Goal: Information Seeking & Learning: Learn about a topic

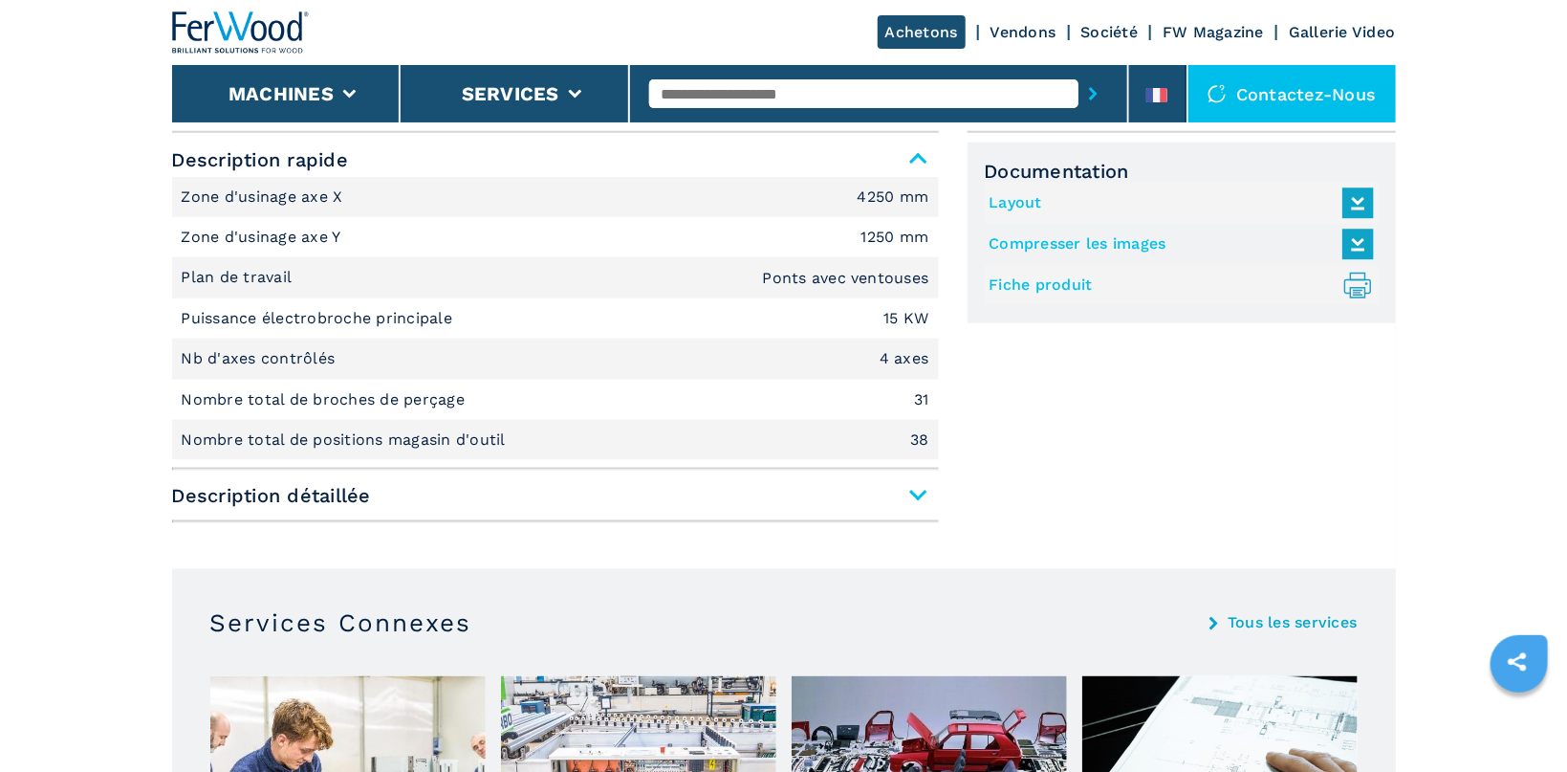
scroll to position [811, 0]
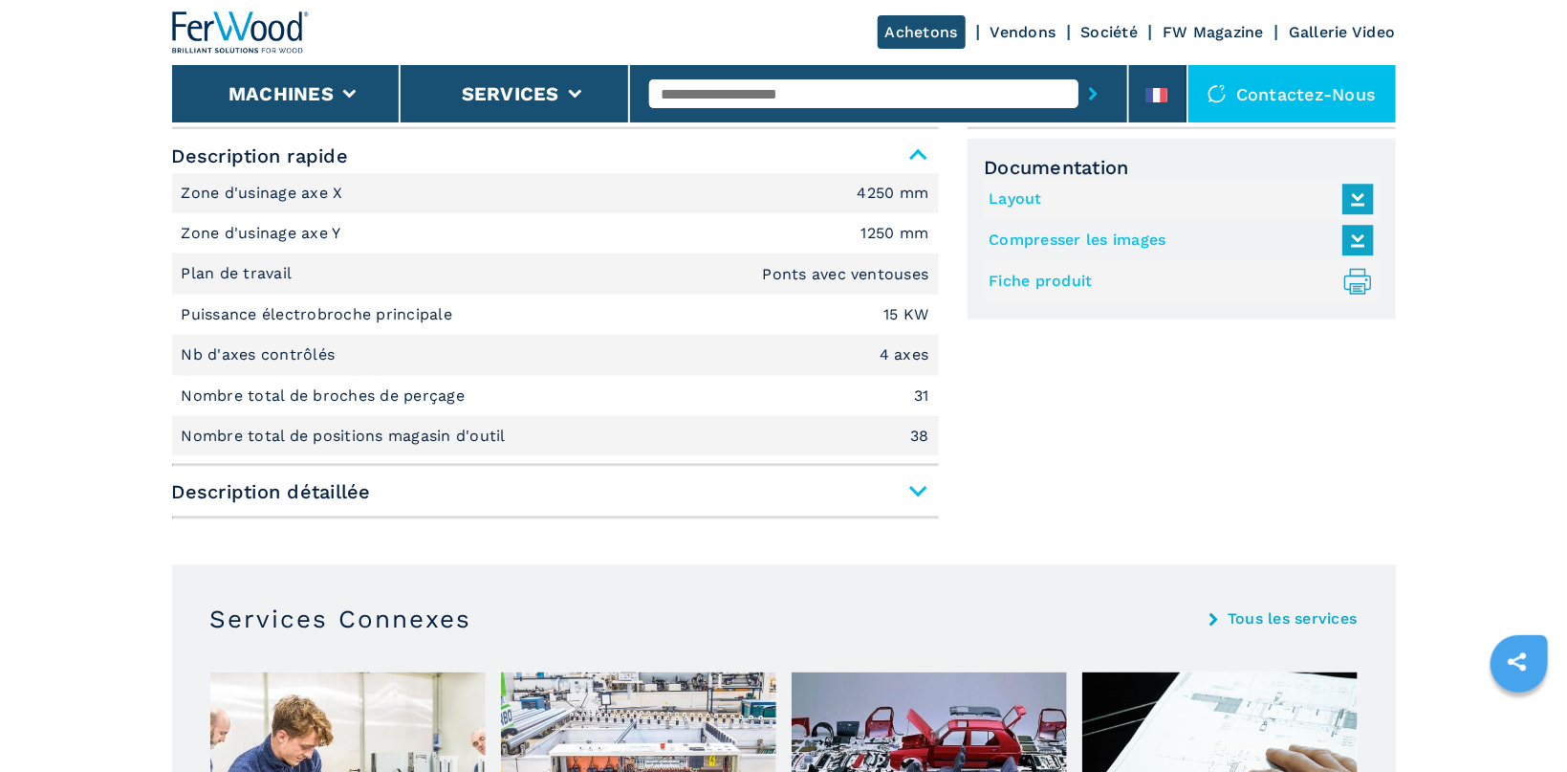
click at [923, 481] on span "Description détaillée" at bounding box center [555, 491] width 767 height 34
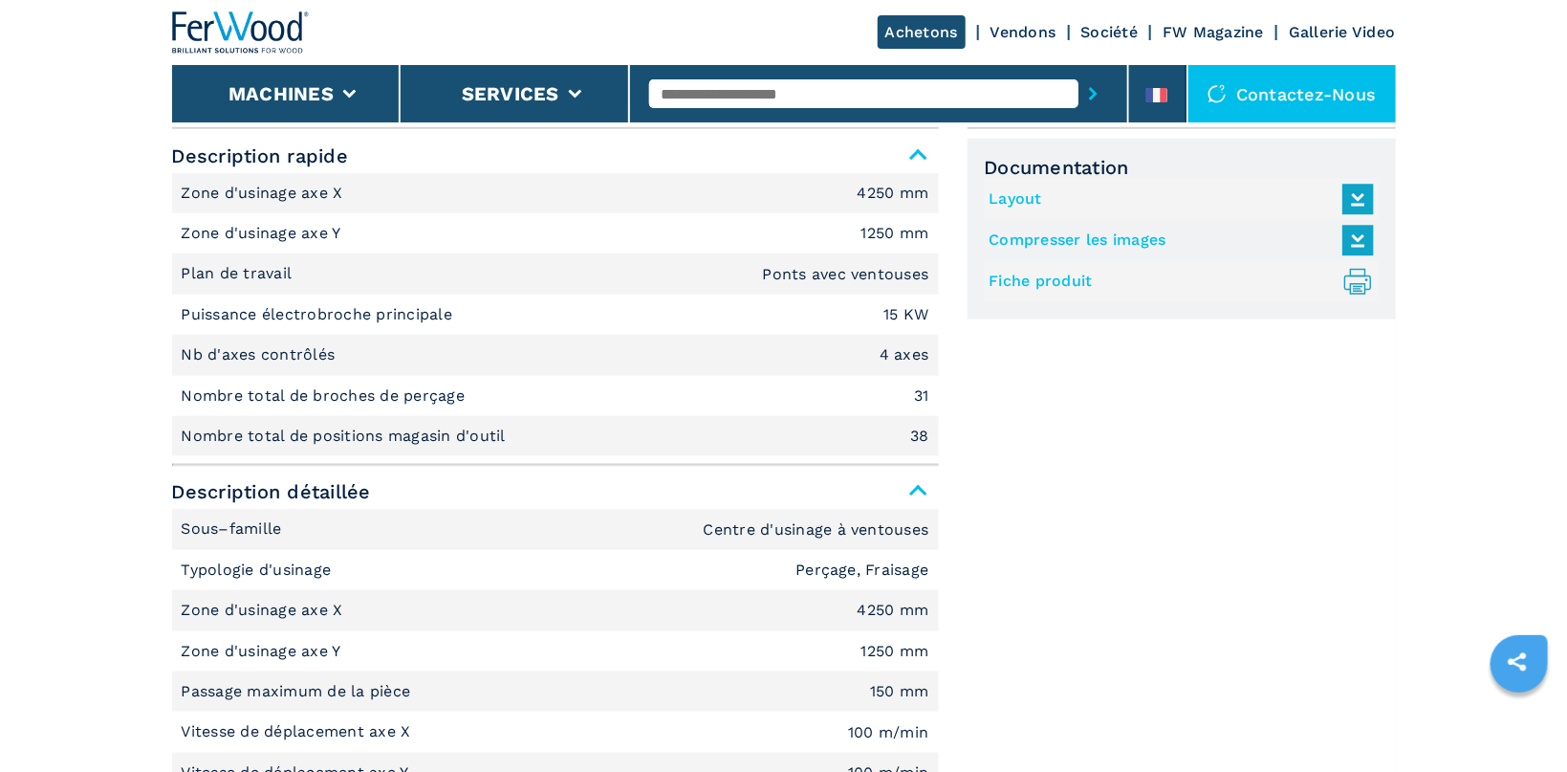
click at [1028, 280] on link "Fiche produit .prefix__st0{stroke-linecap:round;stroke-linejoin:round}.prefix__…" at bounding box center [1177, 282] width 375 height 32
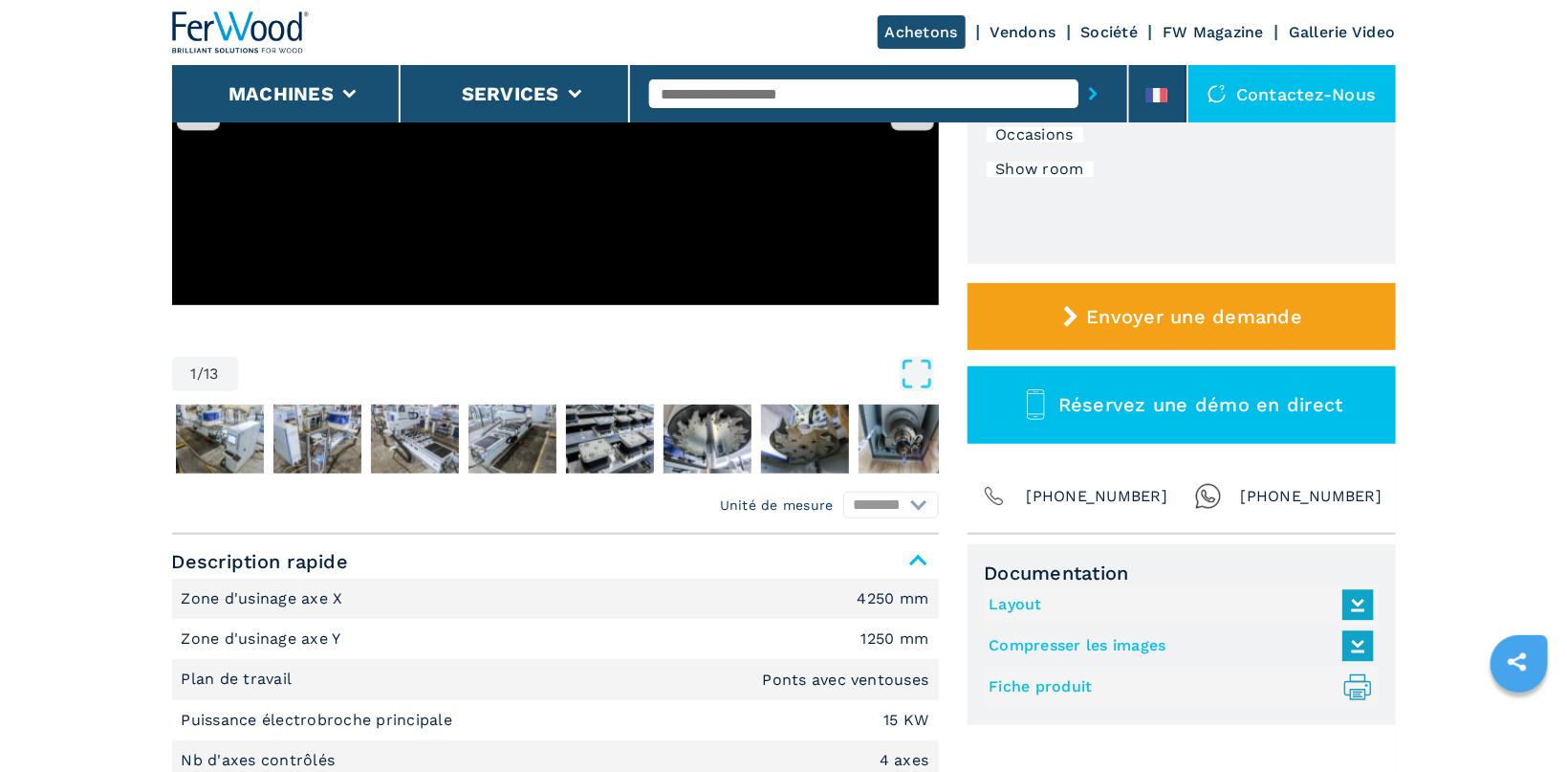
scroll to position [0, 0]
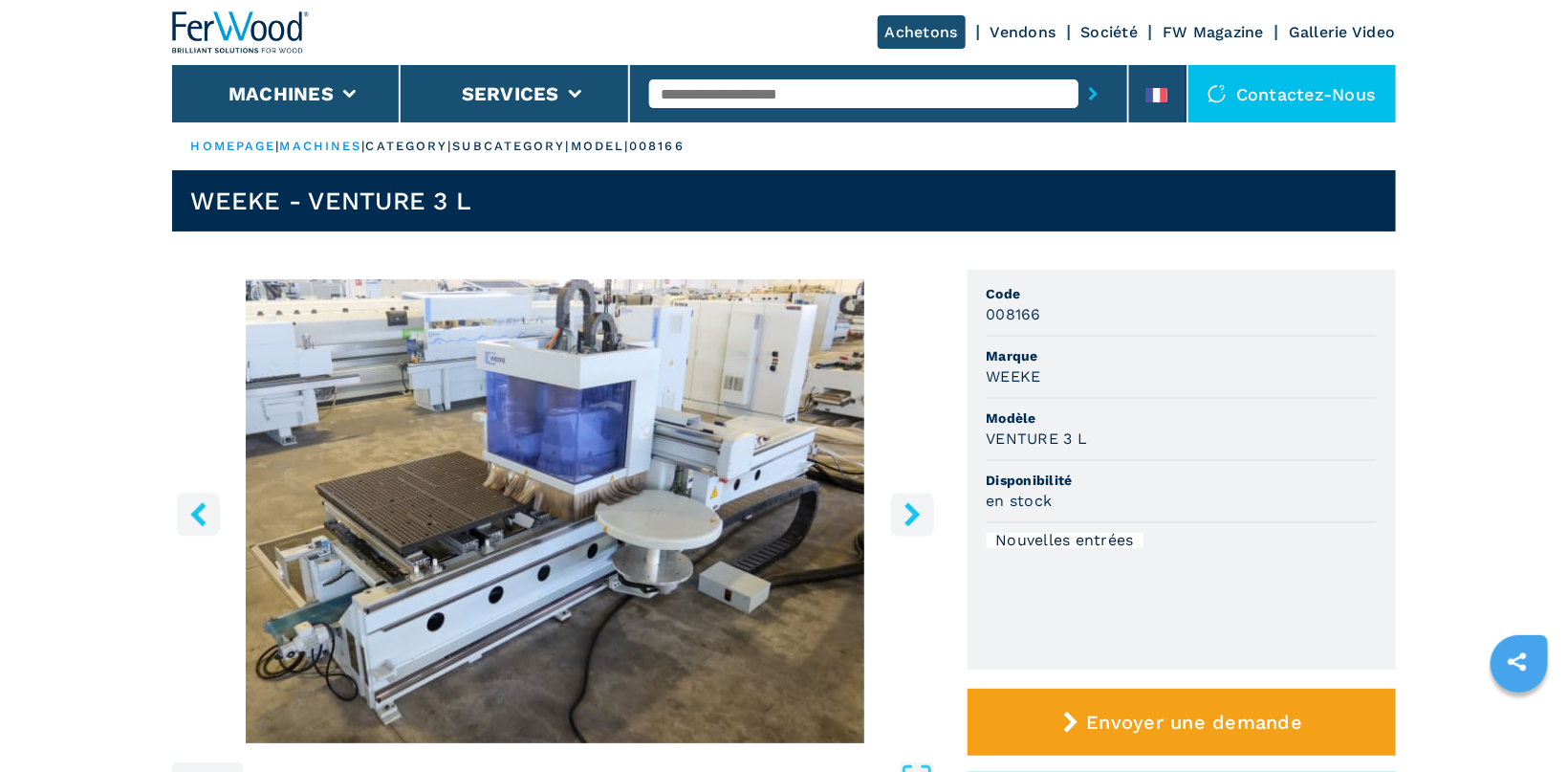
scroll to position [507, 0]
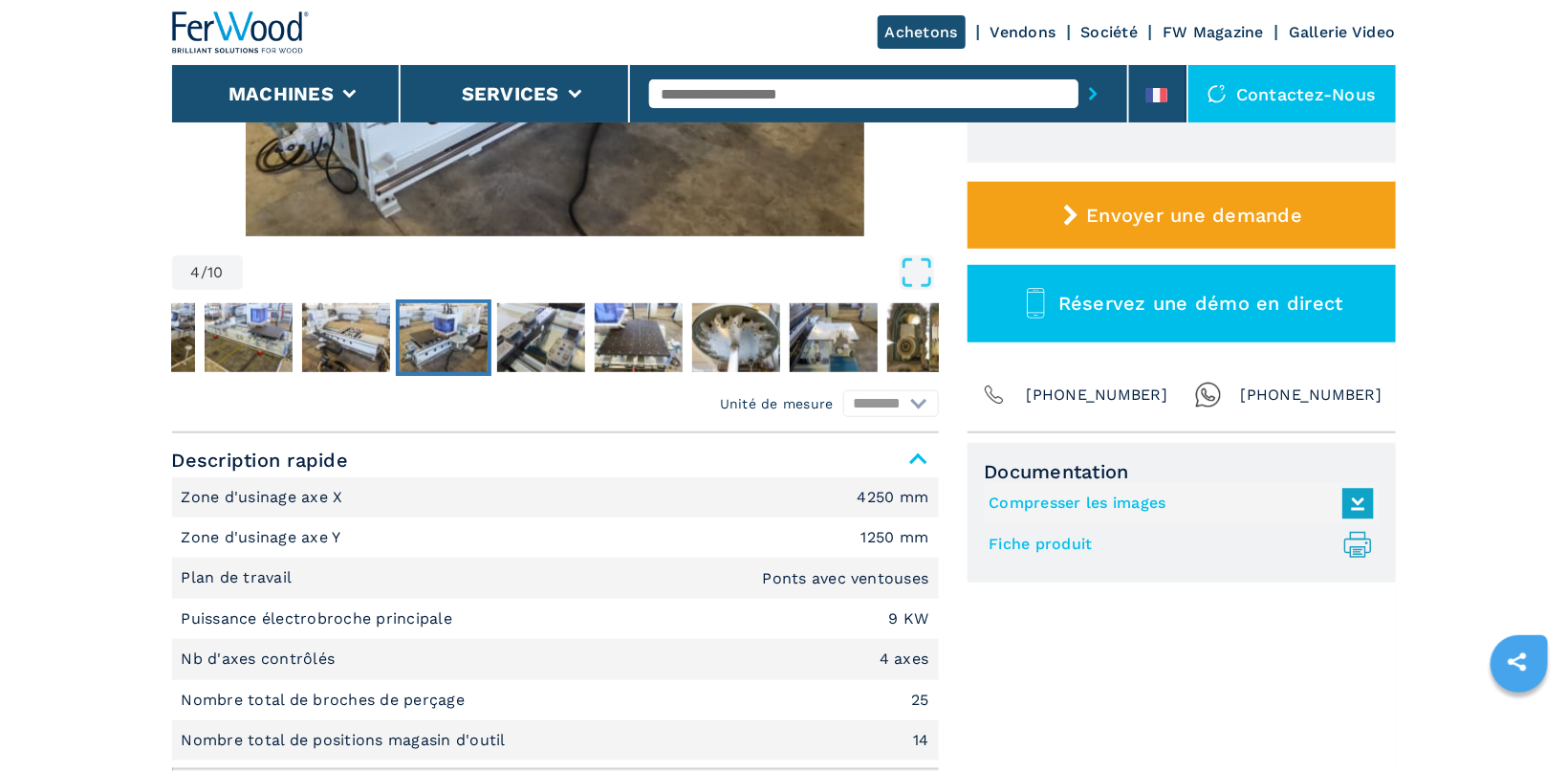
click at [1056, 554] on link "Fiche produit .prefix__st0{stroke-linecap:round;stroke-linejoin:round}.prefix__…" at bounding box center [1177, 545] width 375 height 32
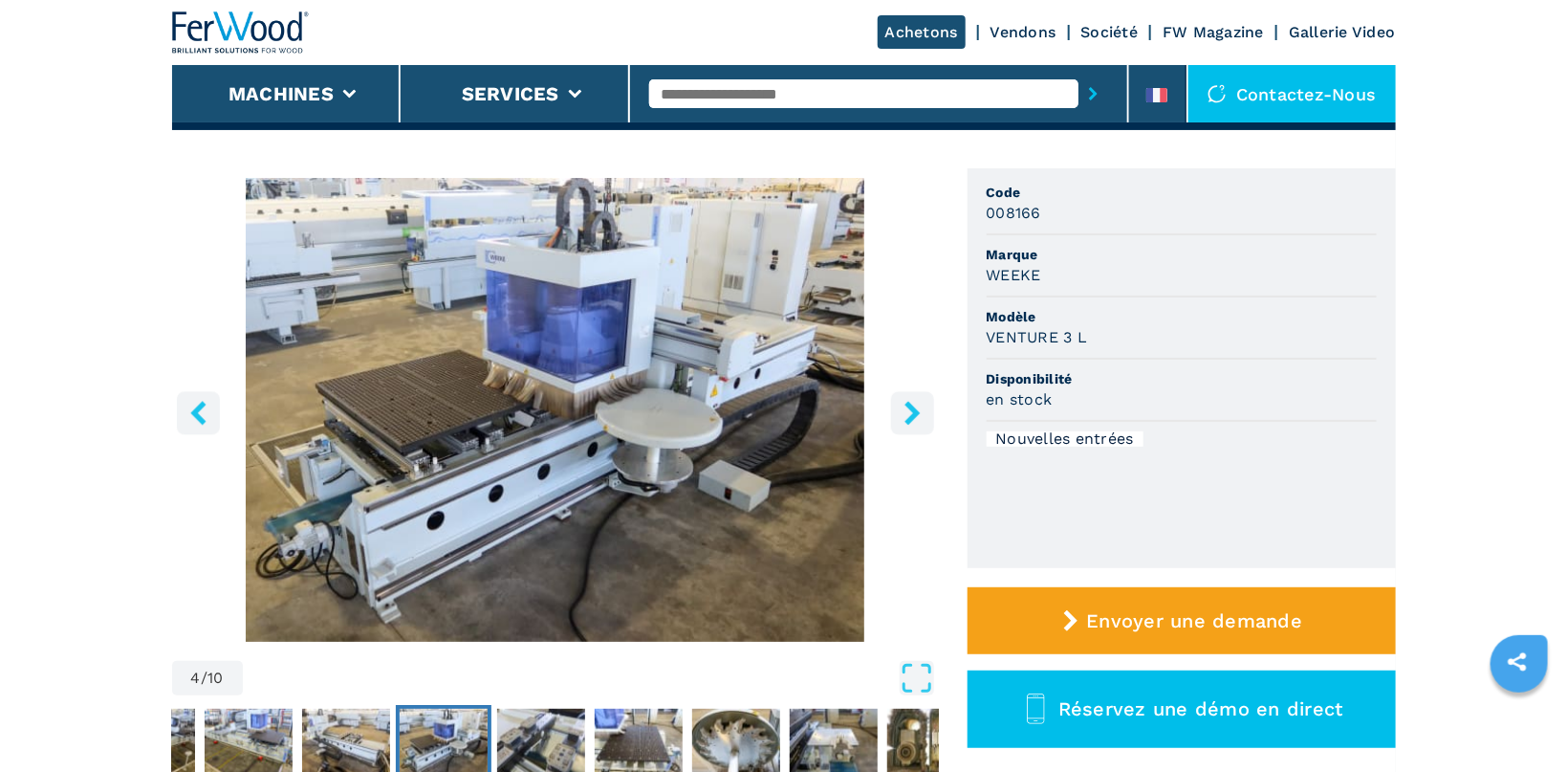
scroll to position [0, 0]
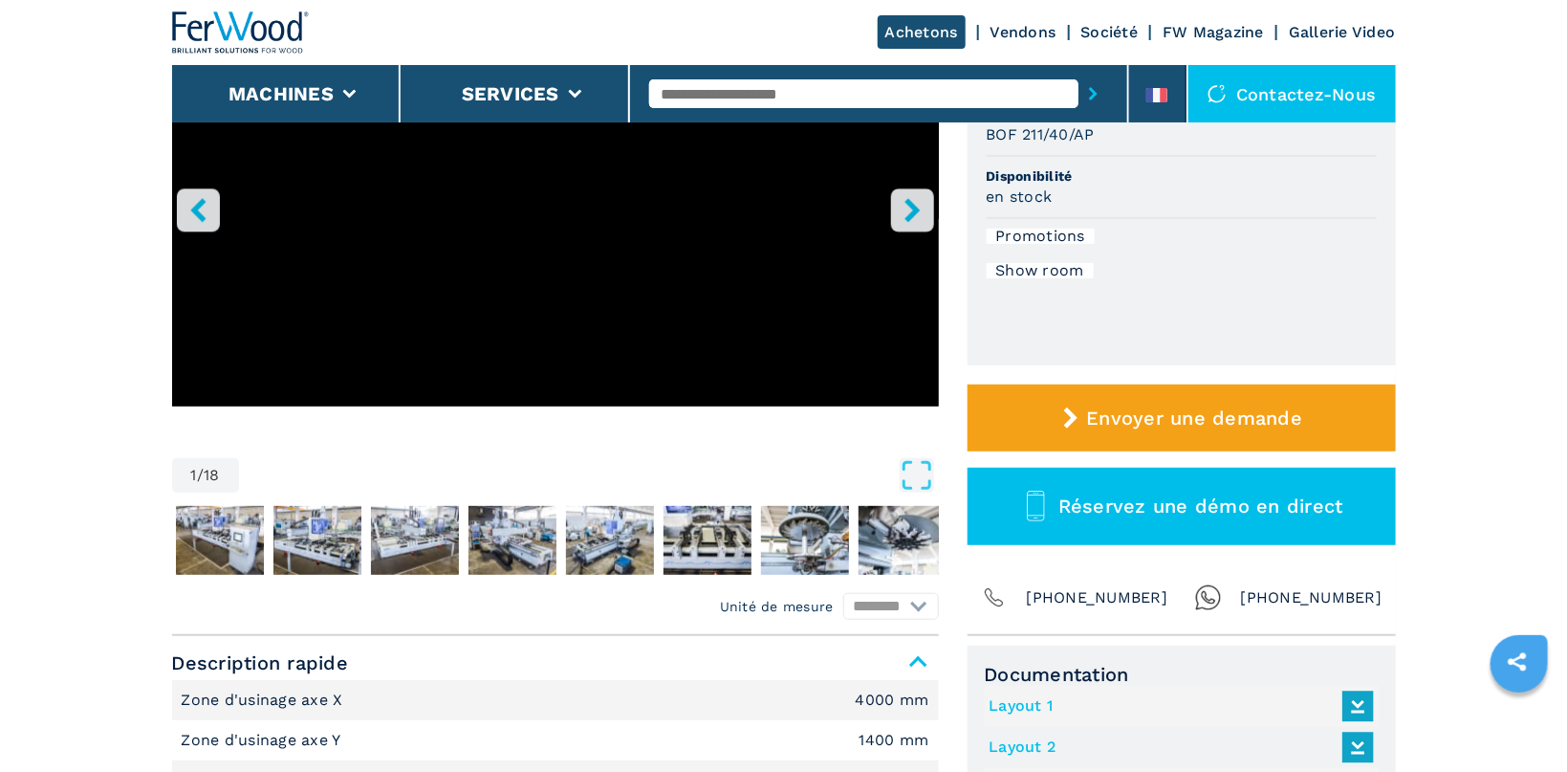
scroll to position [608, 0]
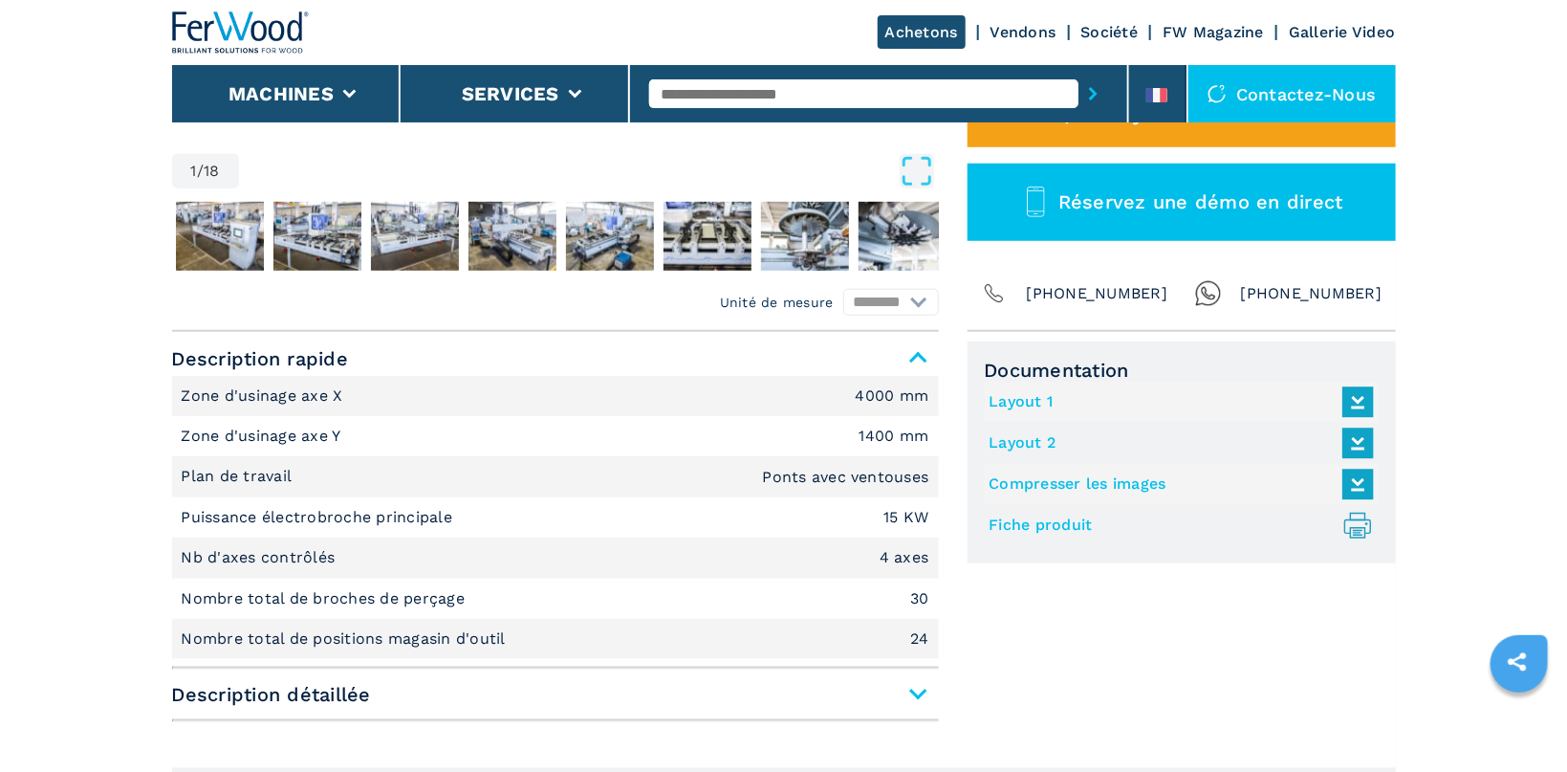
click at [1033, 523] on link "Fiche produit .prefix__st0{stroke-linecap:round;stroke-linejoin:round}.prefix__…" at bounding box center [1177, 526] width 375 height 32
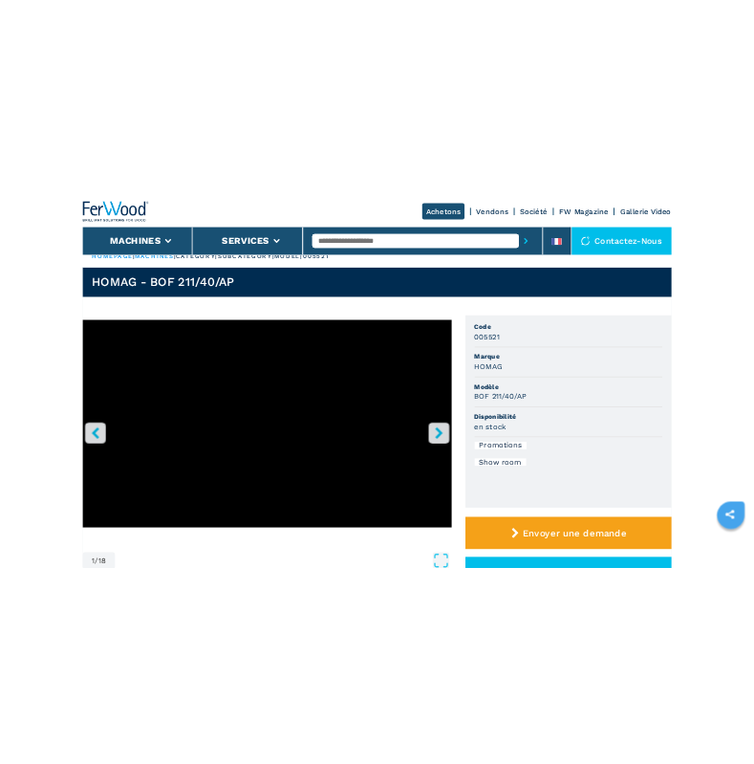
scroll to position [0, 0]
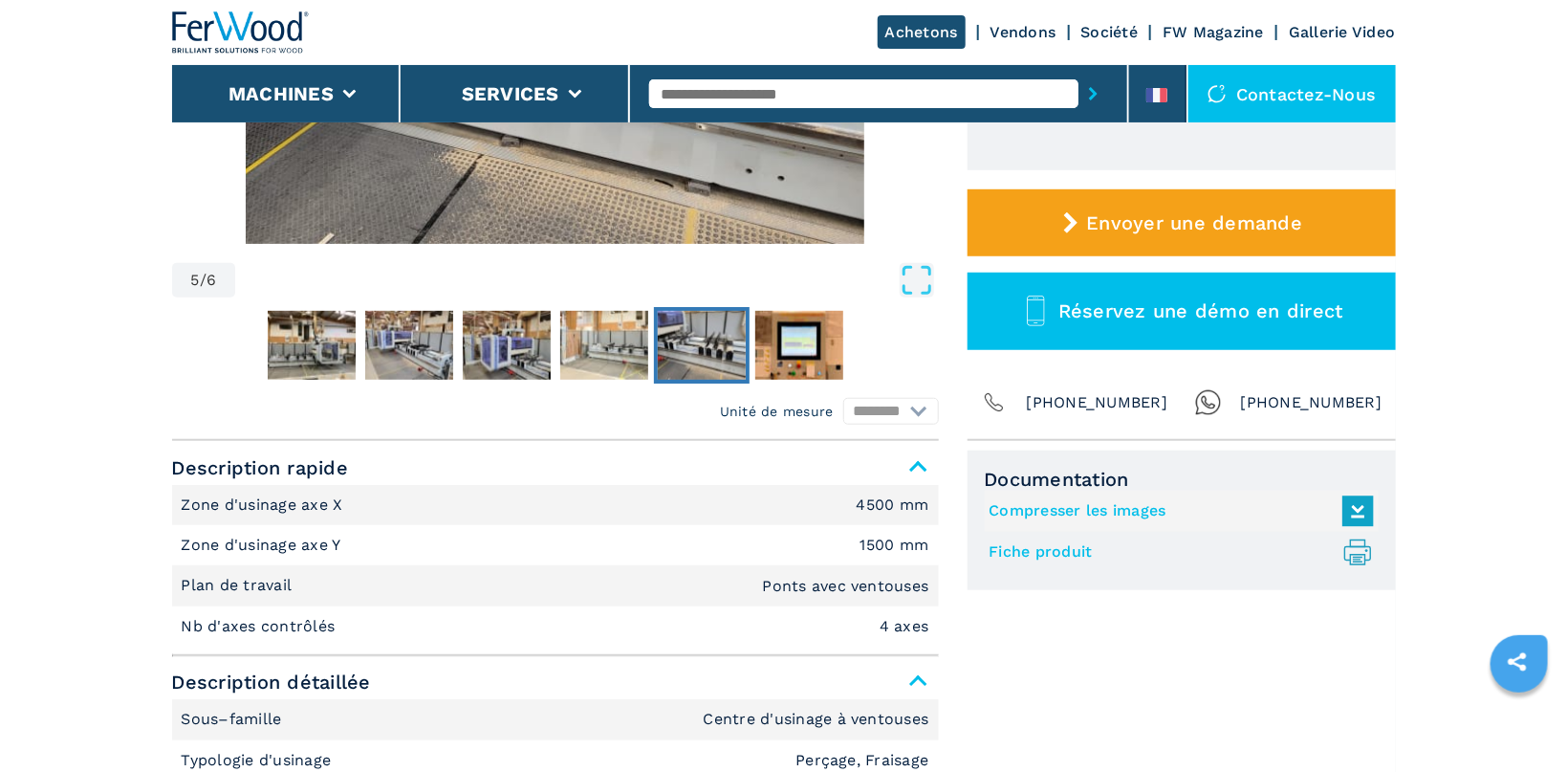
scroll to position [608, 0]
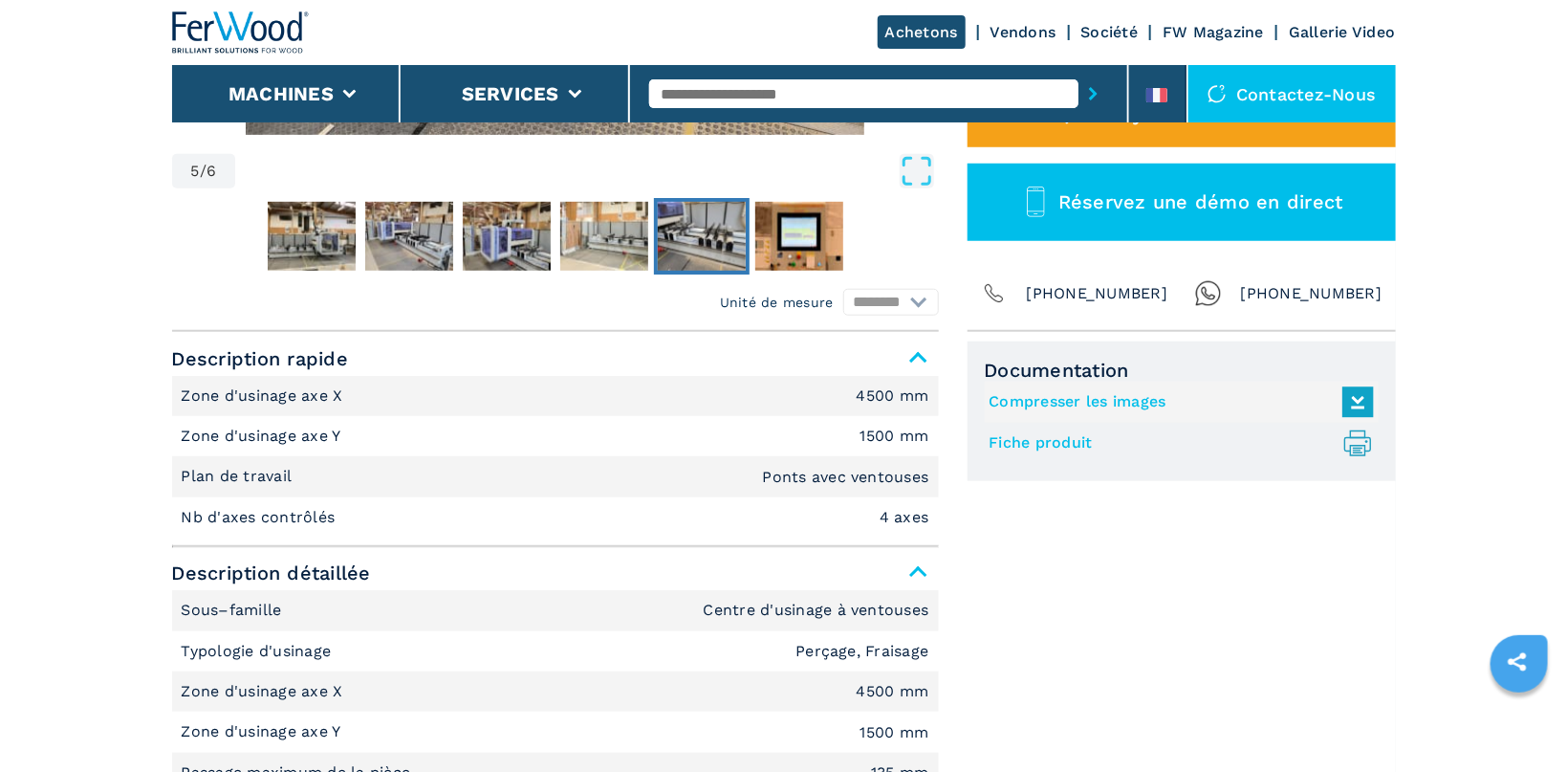
click at [1046, 442] on link "Fiche produit .prefix__st0{stroke-linecap:round;stroke-linejoin:round}.prefix__…" at bounding box center [1177, 443] width 375 height 32
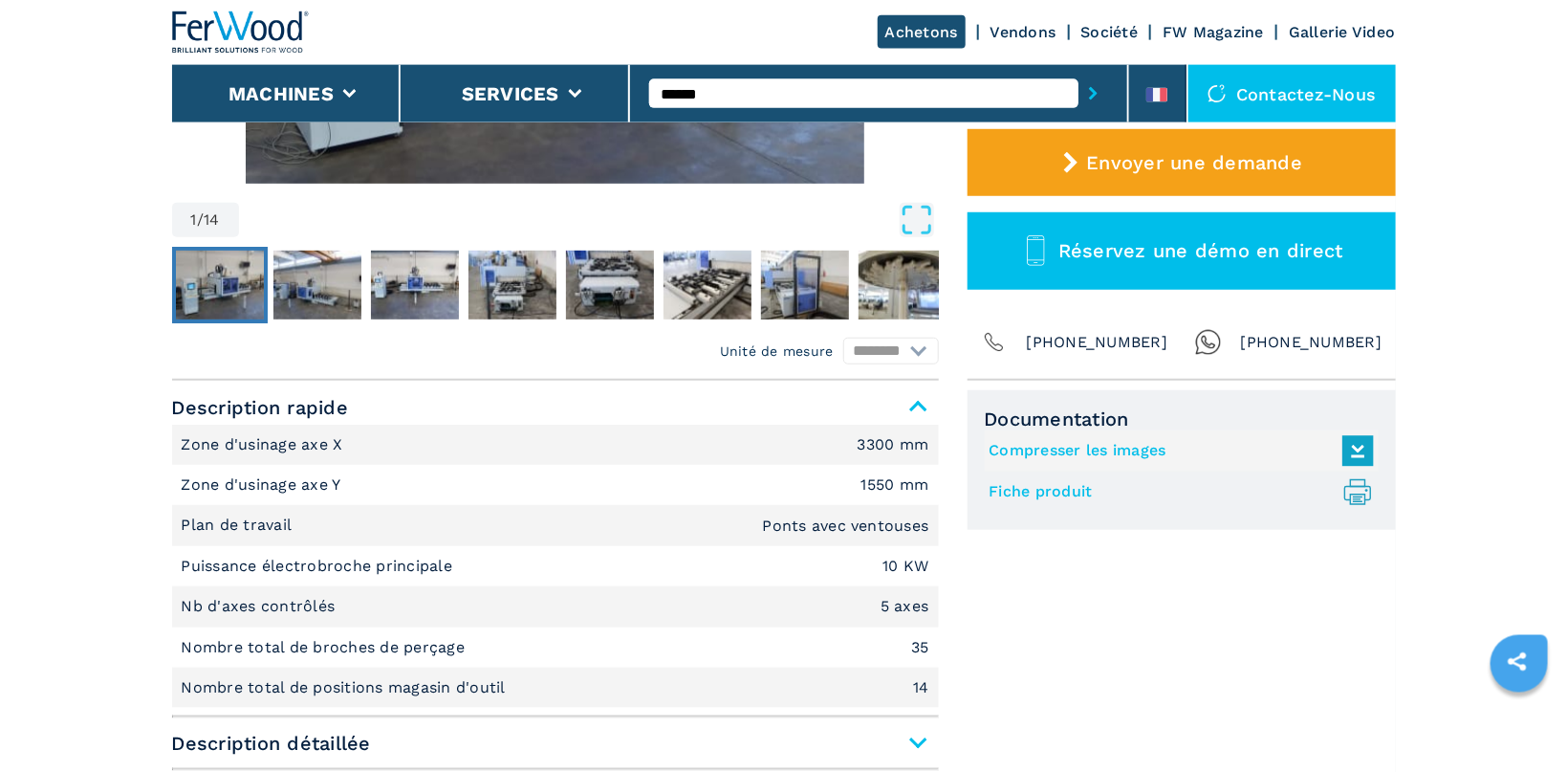
scroll to position [608, 0]
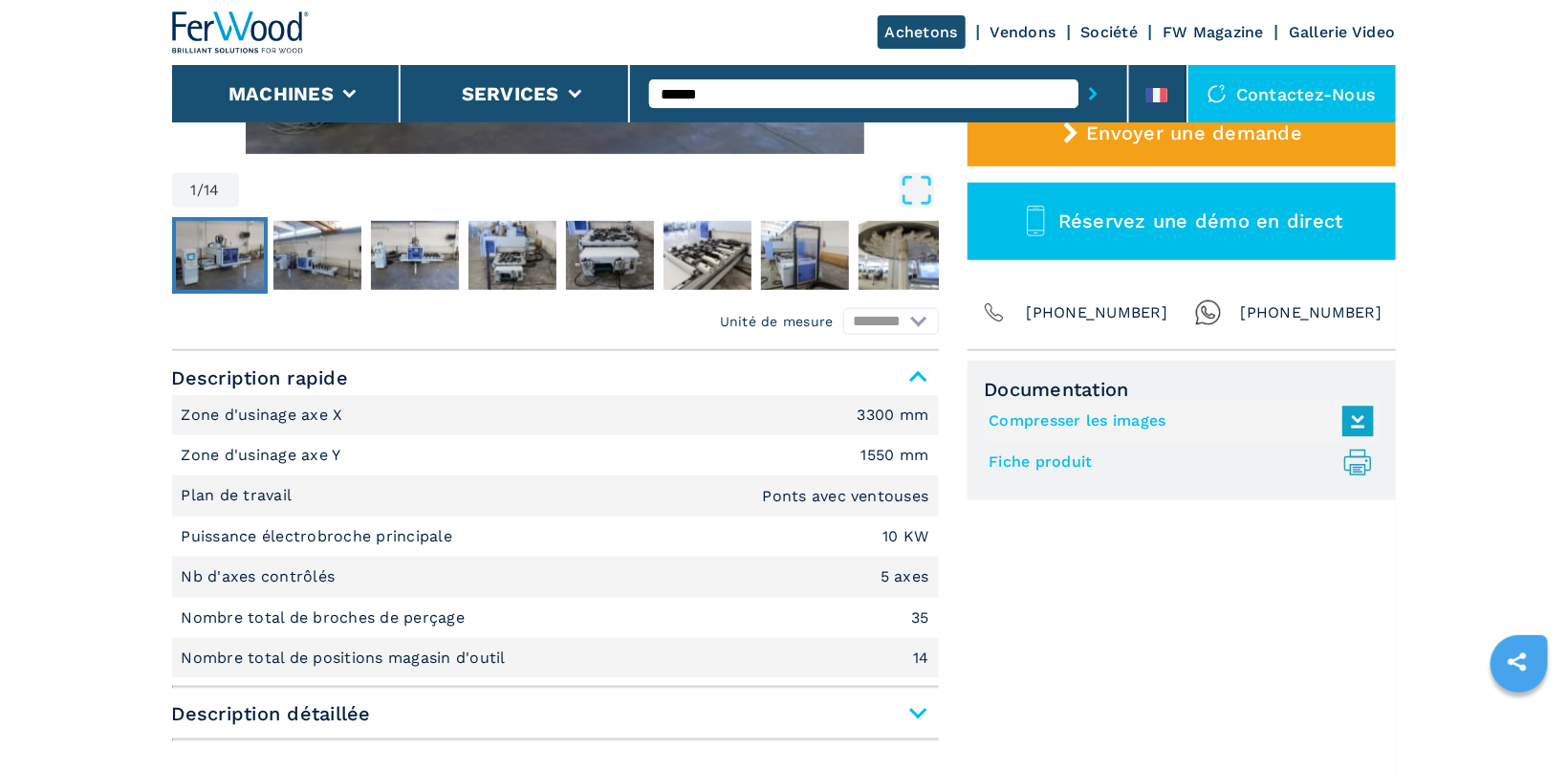
click at [1077, 461] on link "Fiche produit .prefix__st0{stroke-linecap:round;stroke-linejoin:round}.prefix__…" at bounding box center [1177, 463] width 375 height 32
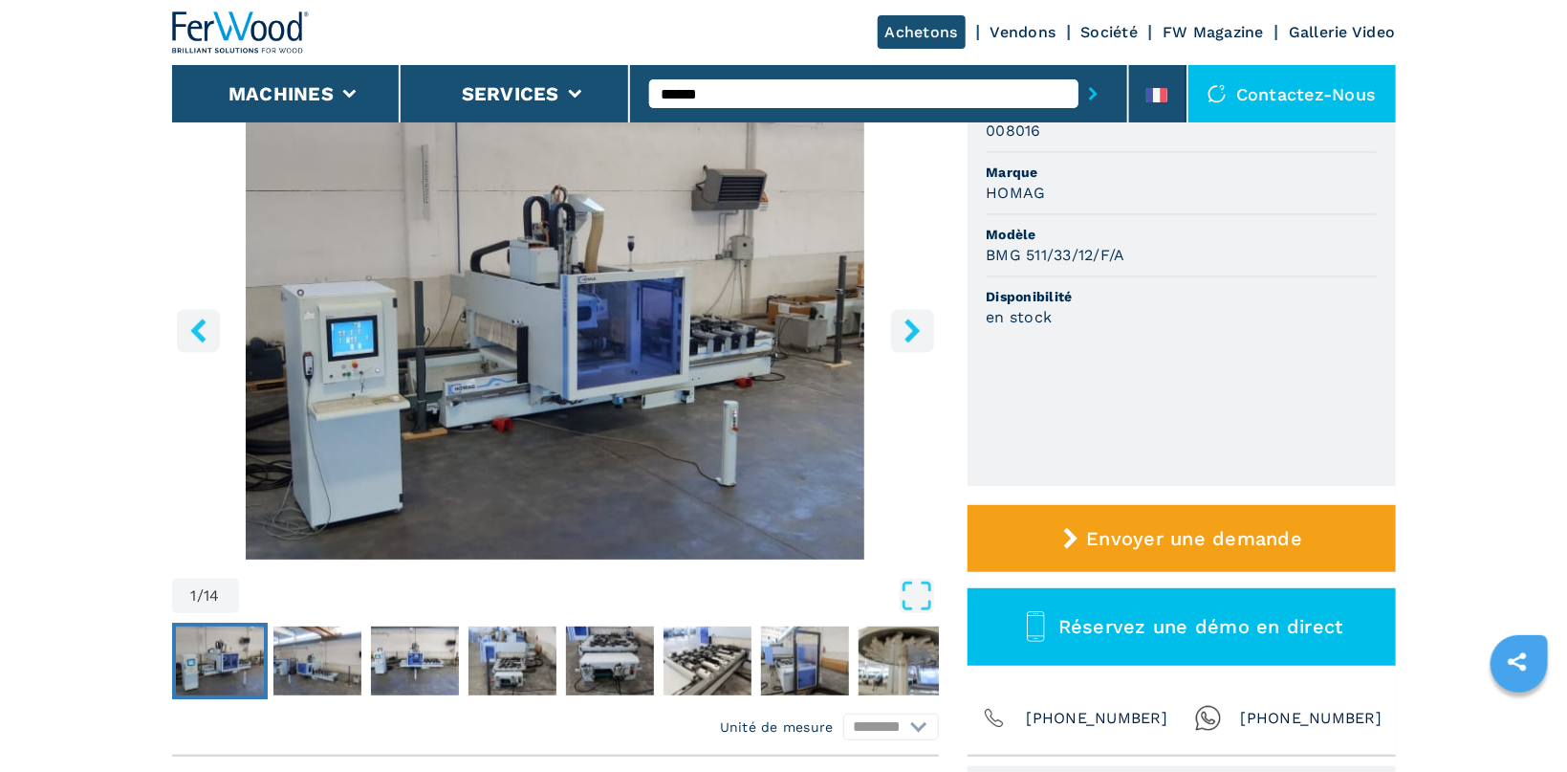
scroll to position [0, 0]
